Goal: Transaction & Acquisition: Purchase product/service

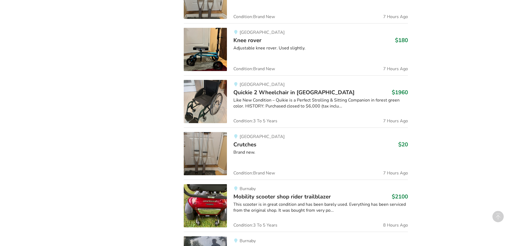
scroll to position [514, 0]
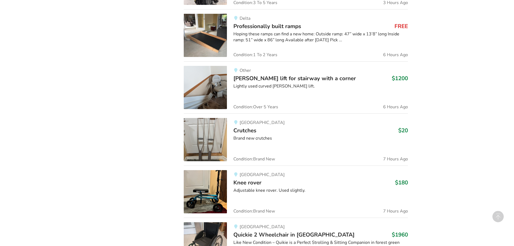
click at [280, 26] on span "Professionally built ramps" at bounding box center [267, 26] width 68 height 8
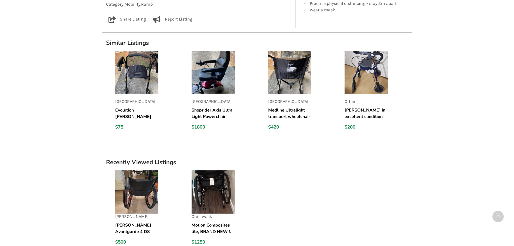
scroll to position [404, 0]
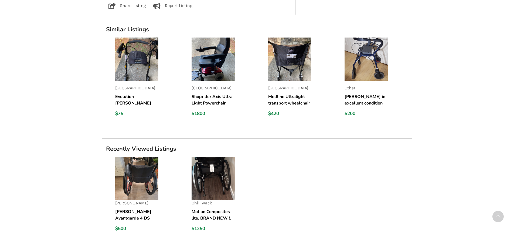
click at [135, 158] on img at bounding box center [136, 178] width 43 height 43
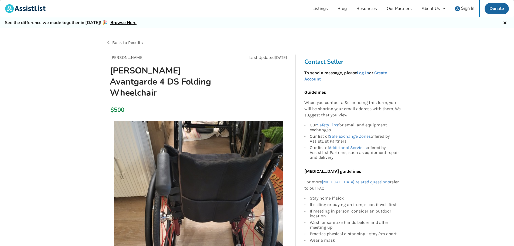
scroll to position [81, 0]
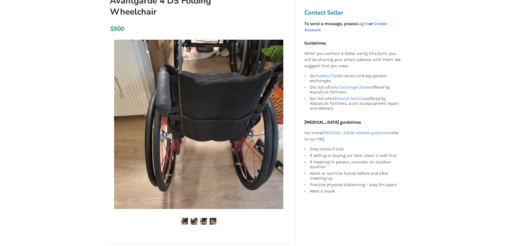
click at [196, 218] on img at bounding box center [194, 221] width 7 height 7
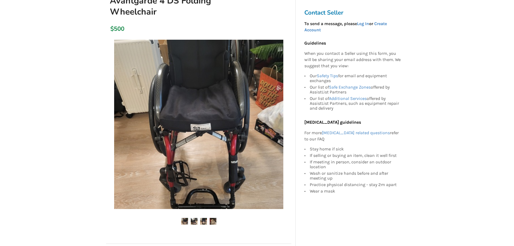
click at [206, 218] on img at bounding box center [203, 221] width 7 height 7
click at [210, 218] on img at bounding box center [213, 221] width 7 height 7
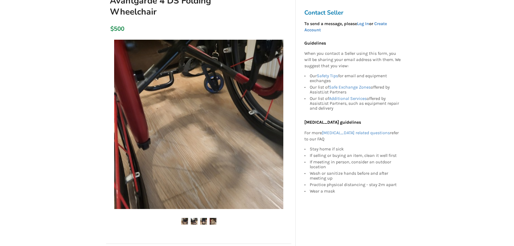
click at [202, 218] on img at bounding box center [203, 221] width 7 height 7
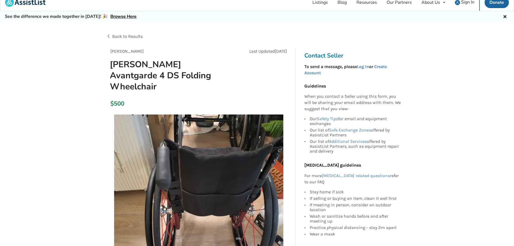
scroll to position [0, 0]
